Goal: Task Accomplishment & Management: Manage account settings

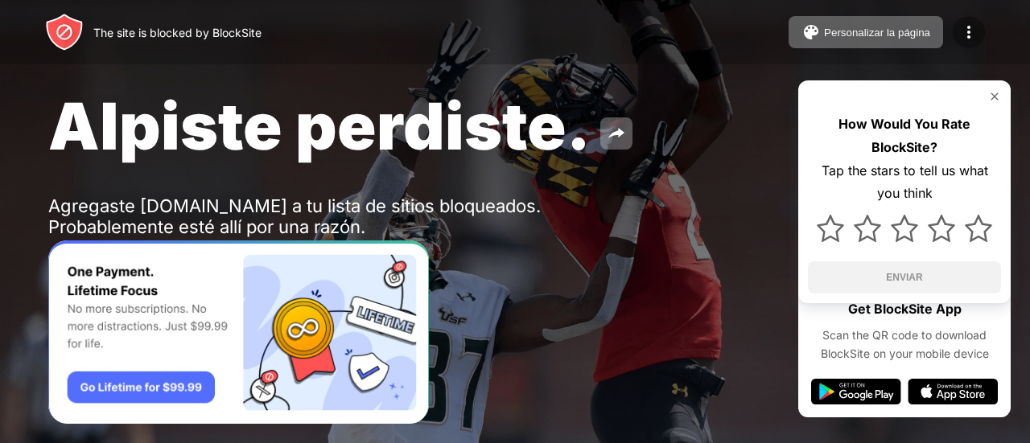
click at [968, 23] on img at bounding box center [968, 32] width 19 height 19
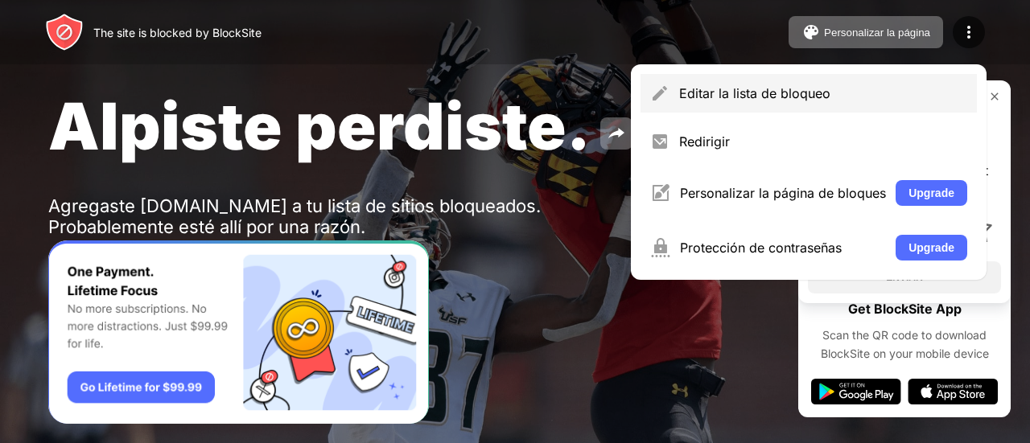
click at [845, 91] on div "Editar la lista de bloqueo" at bounding box center [823, 93] width 288 height 16
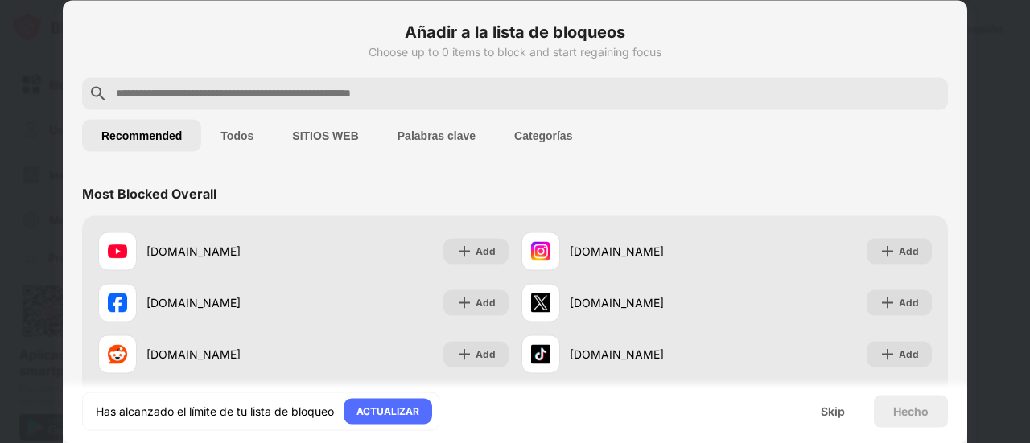
click at [236, 133] on button "Todos" at bounding box center [237, 135] width 72 height 32
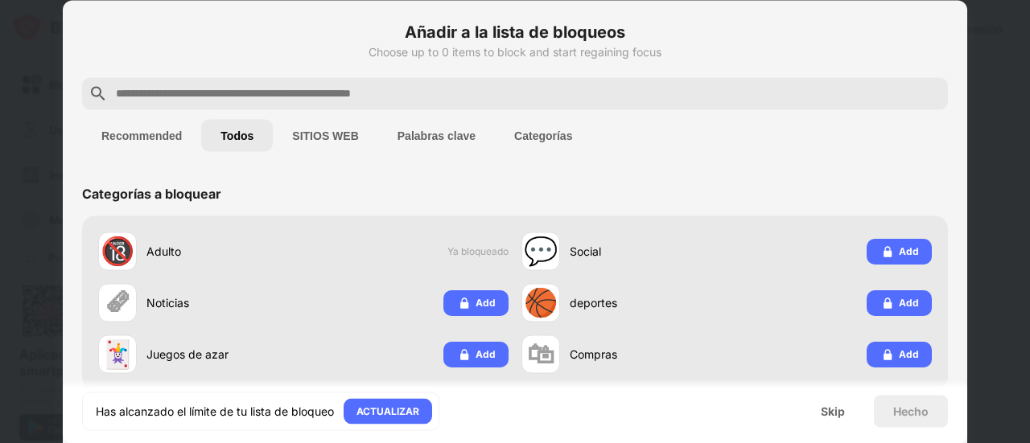
click at [51, 47] on div at bounding box center [515, 221] width 1030 height 443
click at [993, 60] on div at bounding box center [515, 221] width 1030 height 443
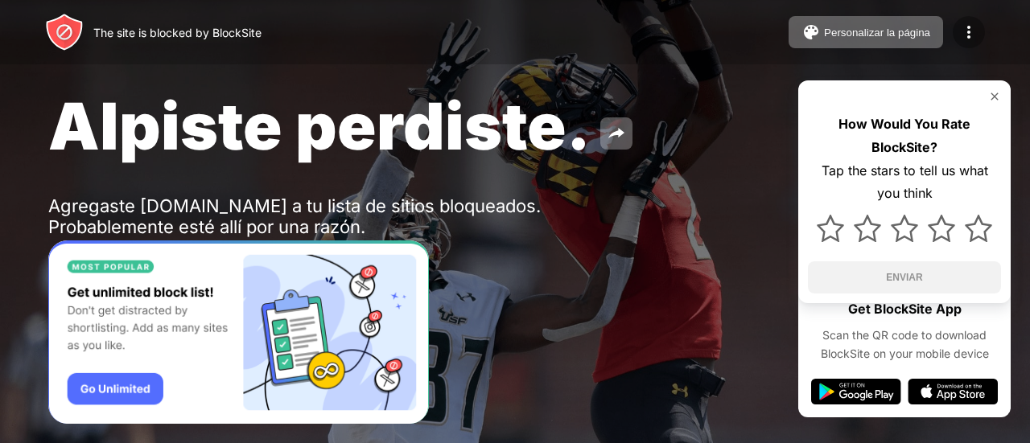
click at [974, 33] on img at bounding box center [968, 32] width 19 height 19
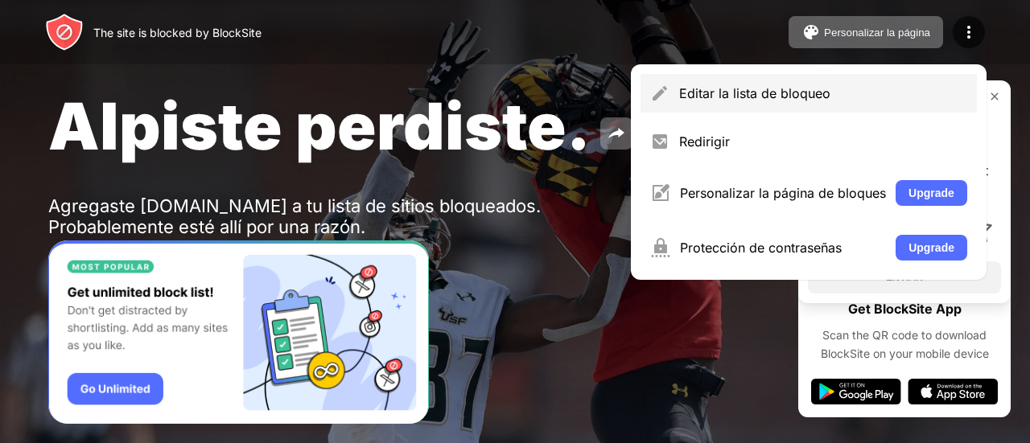
click at [741, 97] on div "Editar la lista de bloqueo" at bounding box center [823, 93] width 288 height 16
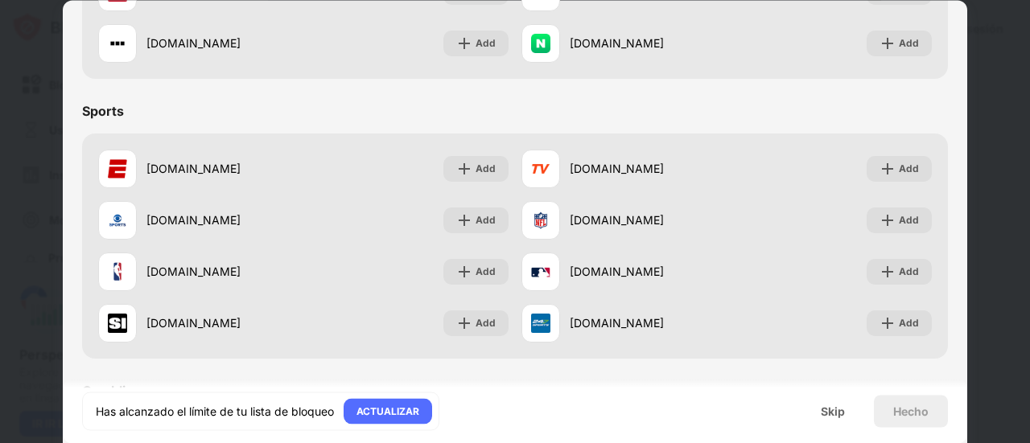
scroll to position [1207, 0]
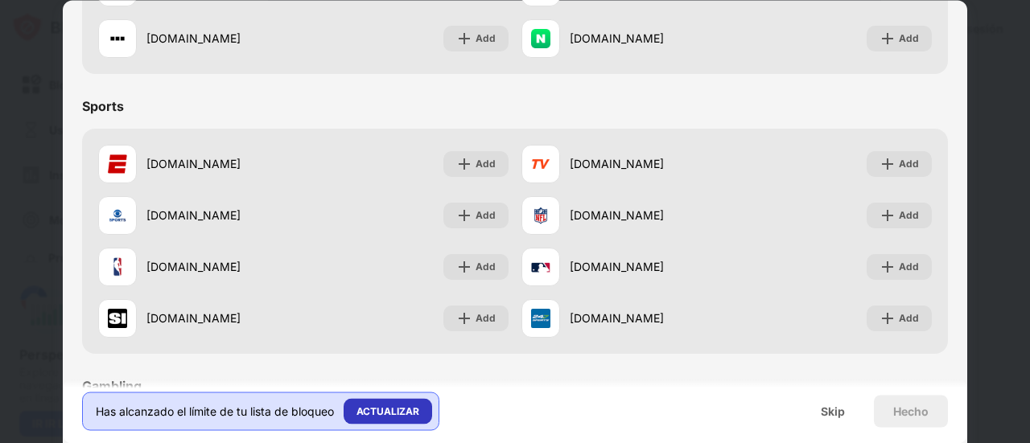
click at [402, 412] on div "ACTUALIZAR" at bounding box center [387, 411] width 63 height 16
